Goal: Task Accomplishment & Management: Use online tool/utility

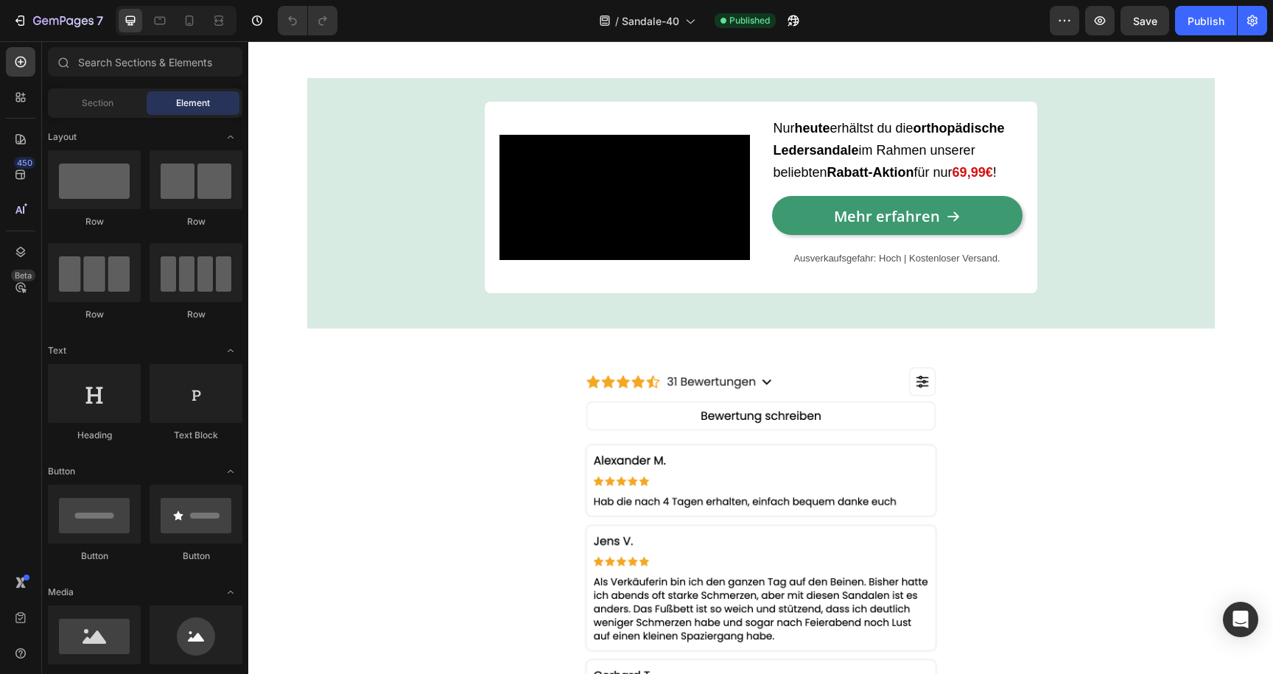
scroll to position [1600, 0]
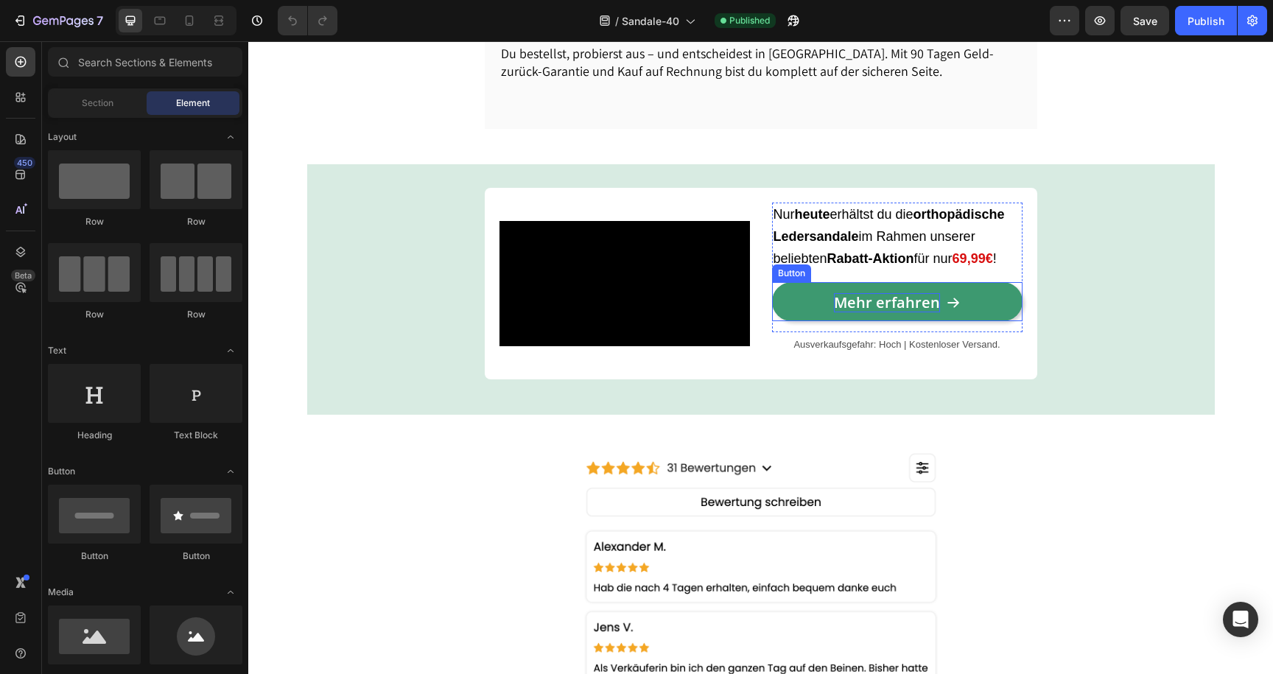
click at [887, 312] on p "Mehr erfahren" at bounding box center [887, 302] width 106 height 19
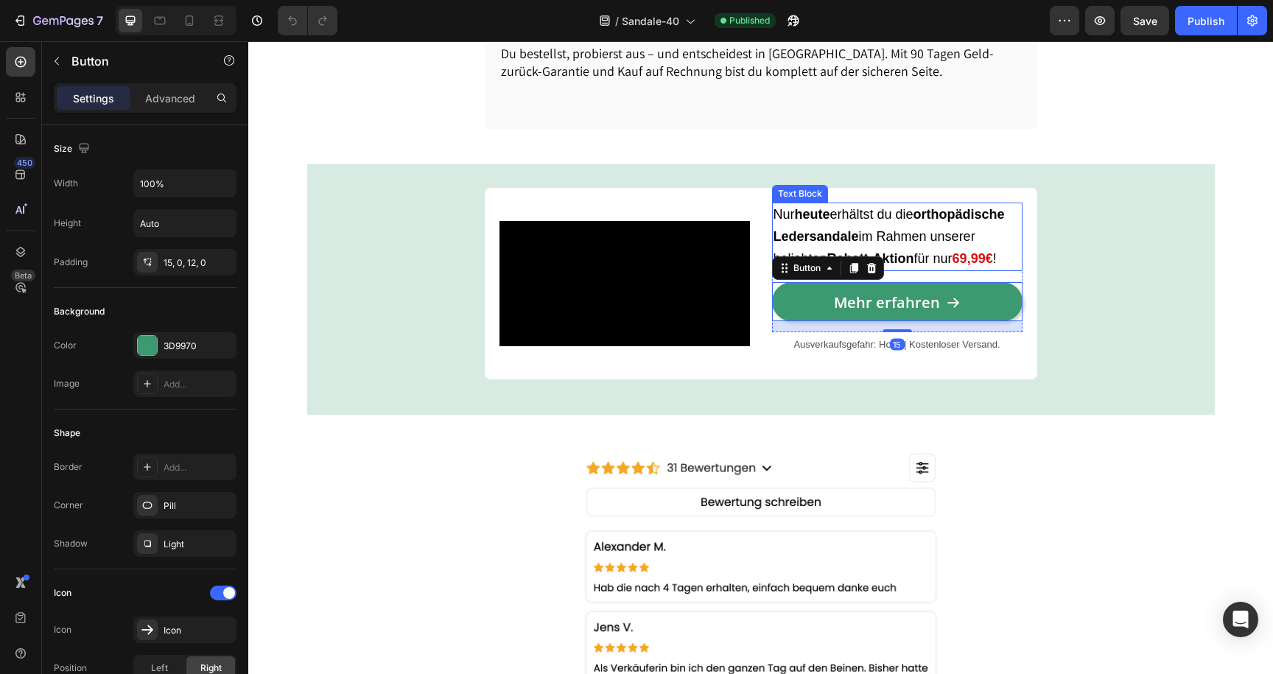
click at [1008, 270] on p "Nur [DATE] erhältst du die orthopädische Ledersandale im Rahmen unserer beliebt…" at bounding box center [896, 237] width 247 height 66
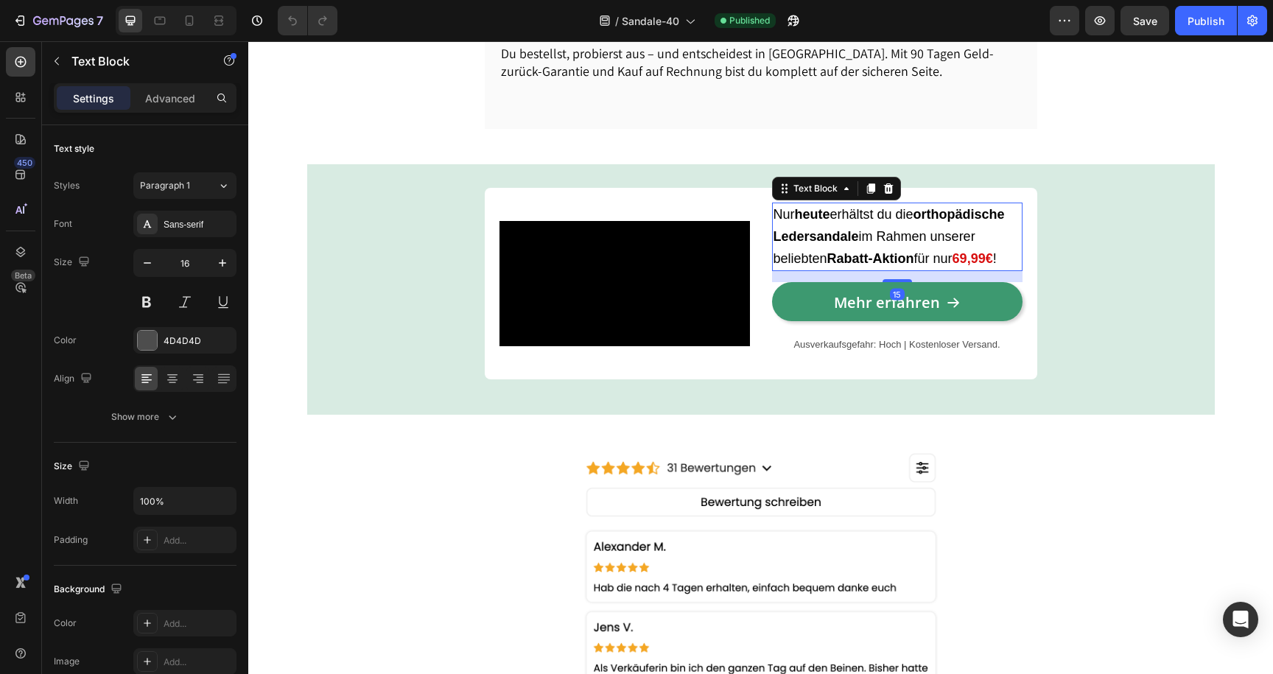
scroll to position [0, 0]
click at [977, 266] on strong "69,99€" at bounding box center [972, 258] width 41 height 15
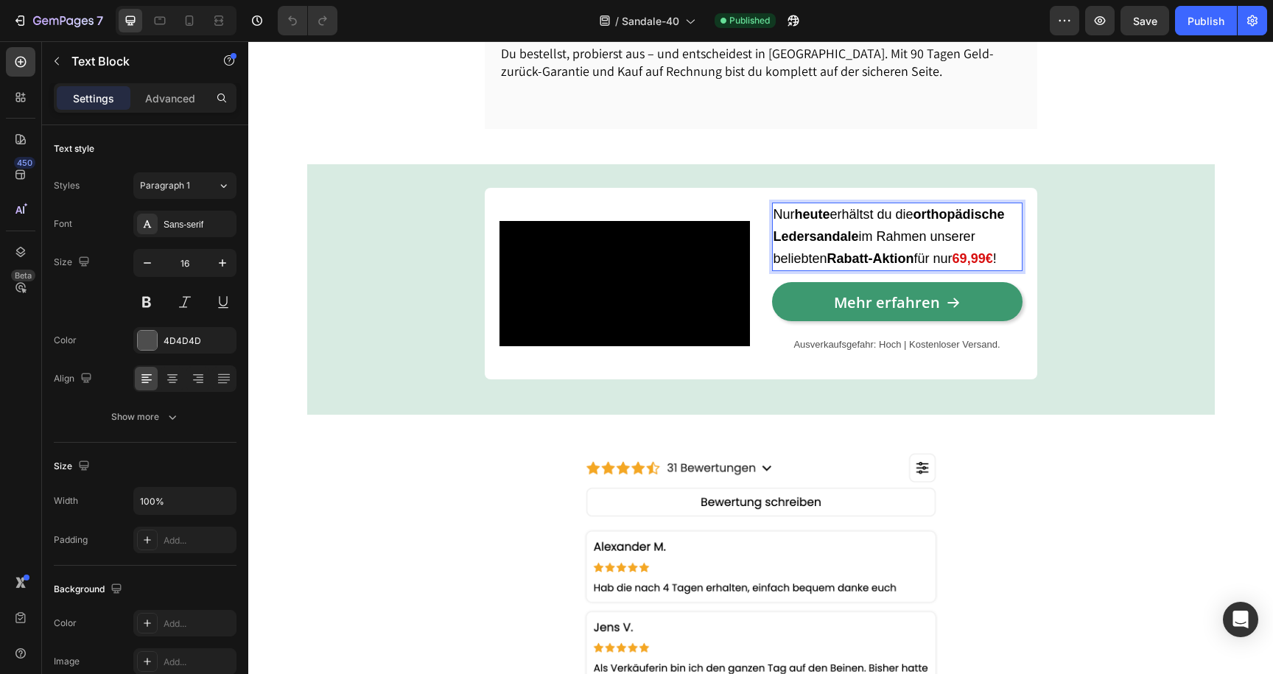
click at [977, 266] on strong "69,99€" at bounding box center [972, 258] width 41 height 15
click at [974, 266] on strong "69,99€" at bounding box center [972, 258] width 41 height 15
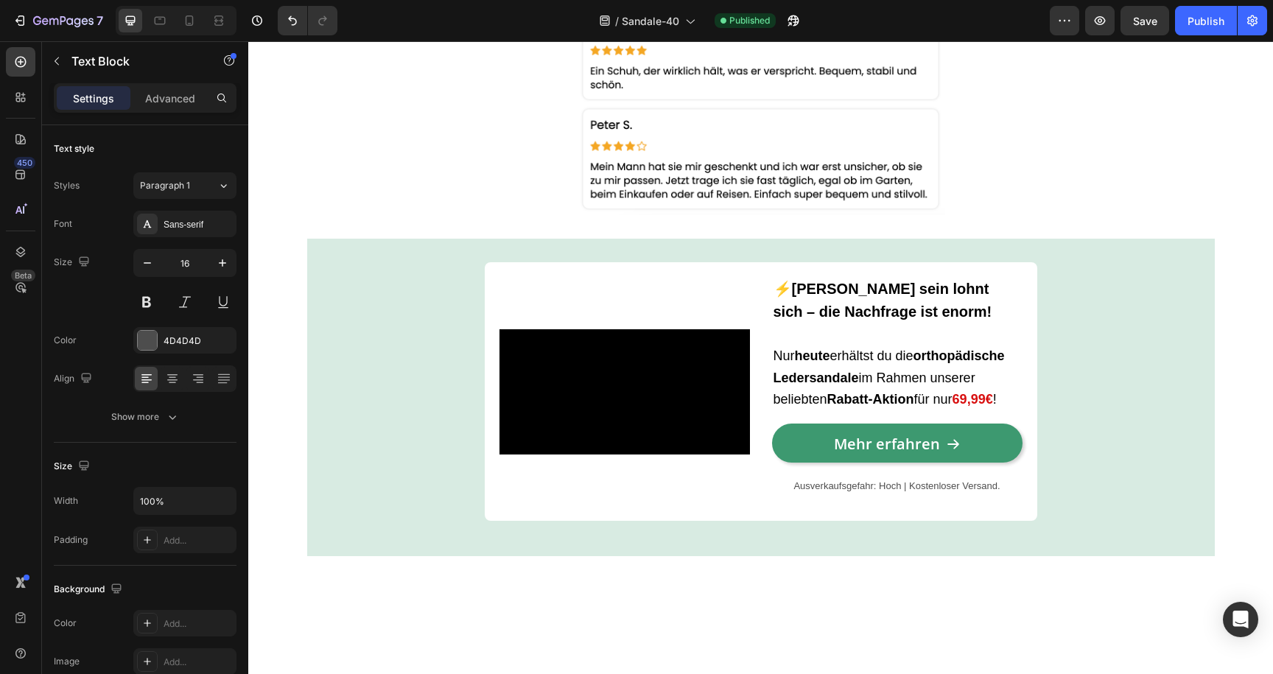
scroll to position [3239, 0]
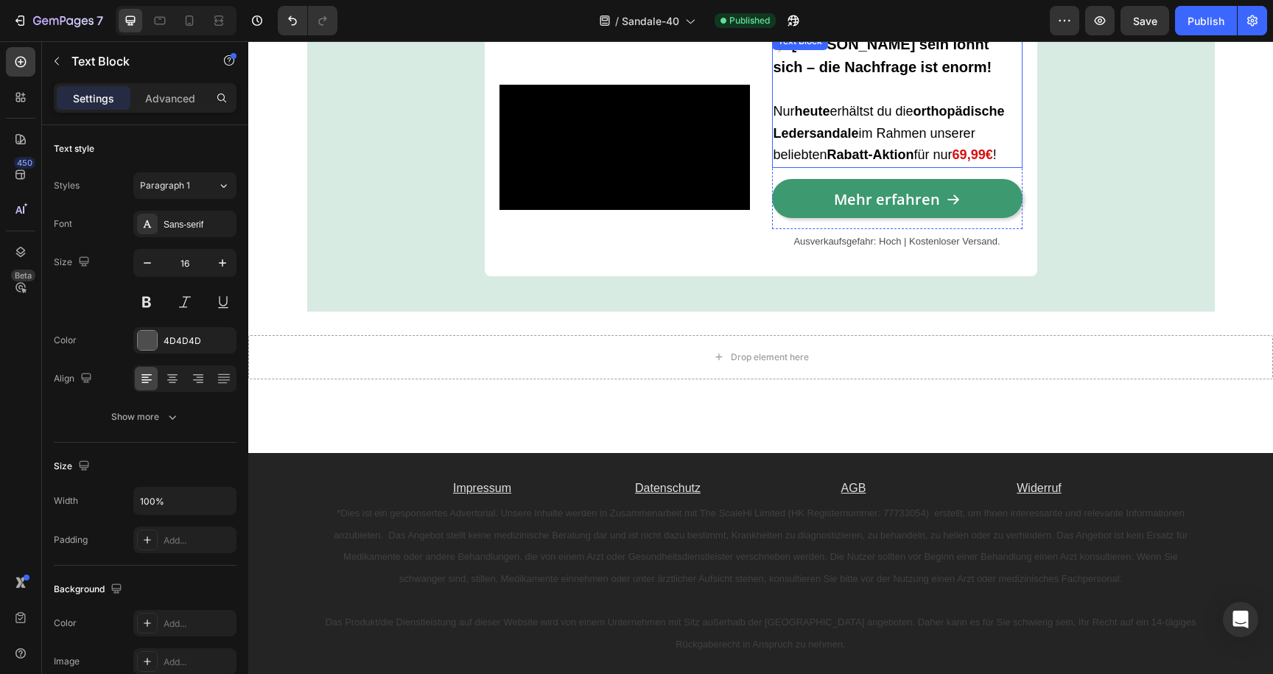
click at [969, 156] on strong "69,99€" at bounding box center [972, 154] width 41 height 15
click at [969, 155] on strong "69,99€" at bounding box center [972, 154] width 41 height 15
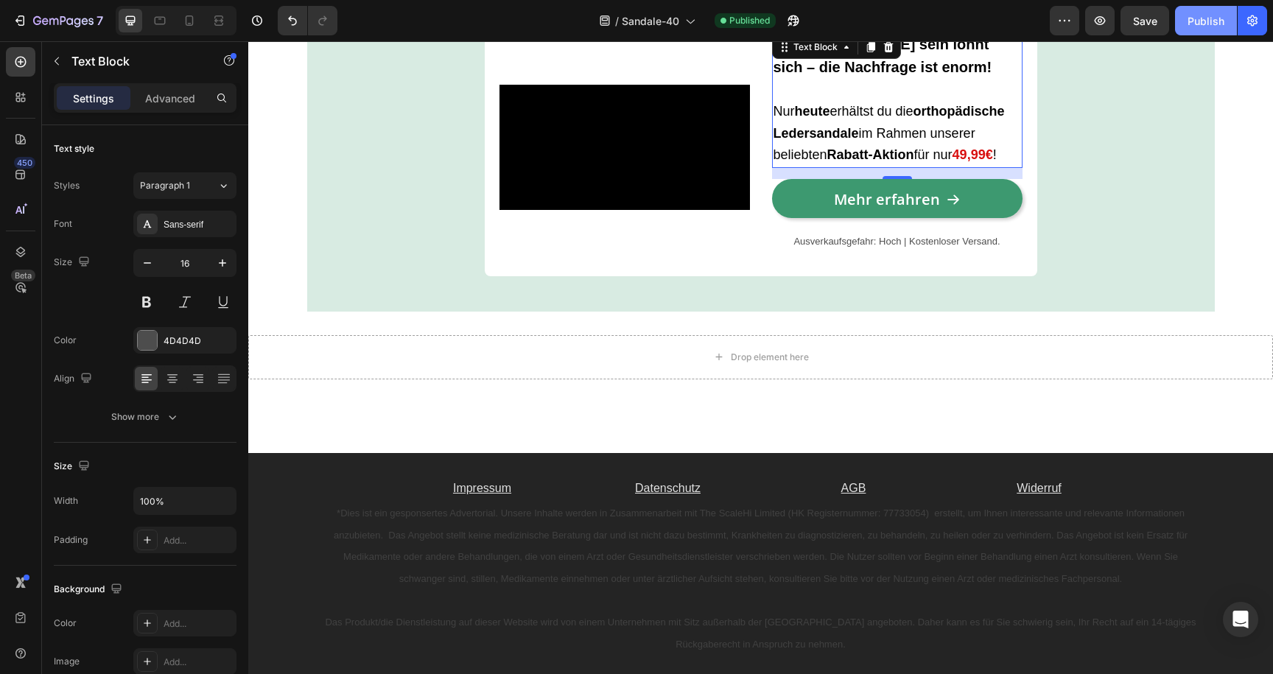
click at [1209, 16] on div "Publish" at bounding box center [1205, 20] width 37 height 15
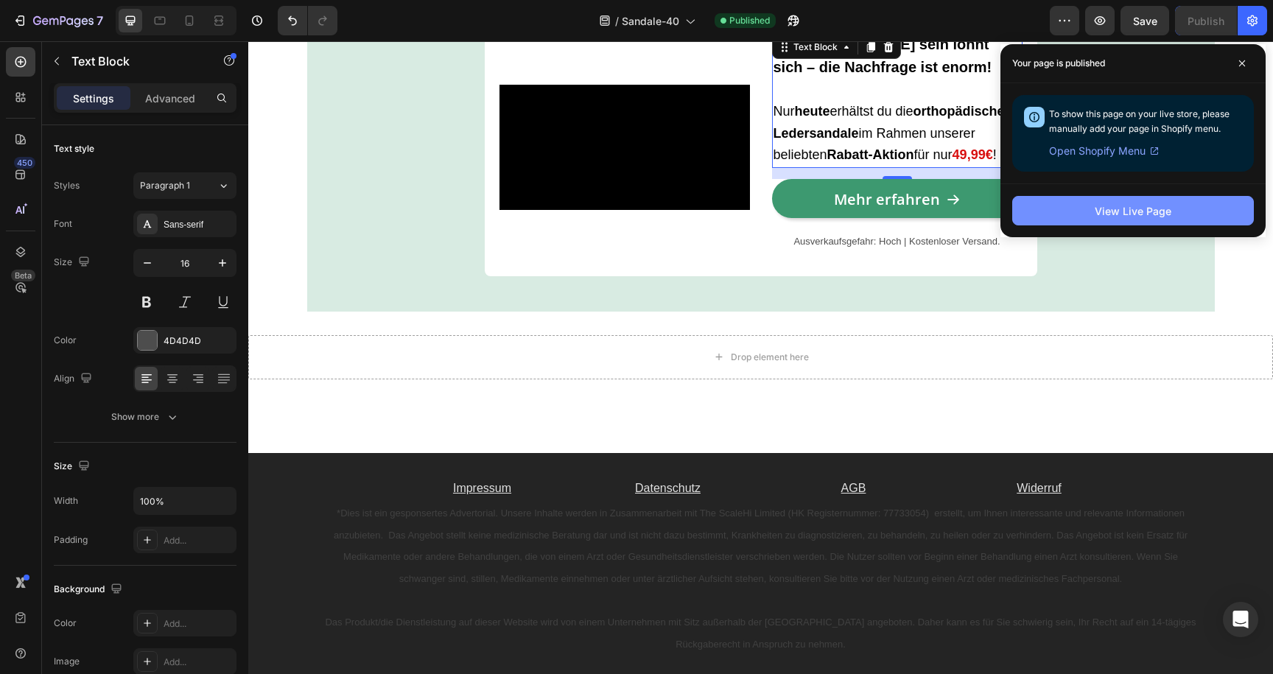
click at [1087, 218] on button "View Live Page" at bounding box center [1133, 210] width 242 height 29
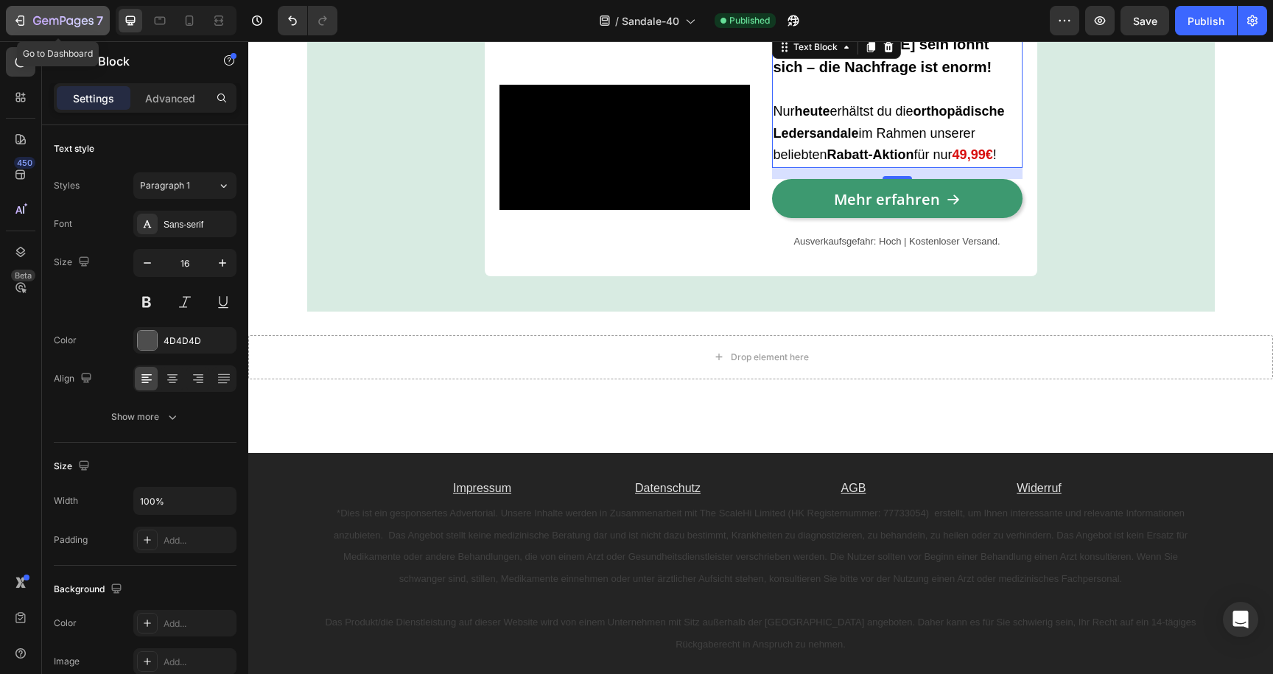
click at [57, 24] on icon "button" at bounding box center [53, 21] width 9 height 7
